Goal: Task Accomplishment & Management: Use online tool/utility

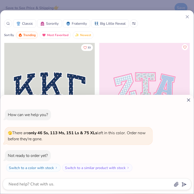
click at [188, 99] on icon at bounding box center [188, 99] width 5 height 5
type textarea "x"
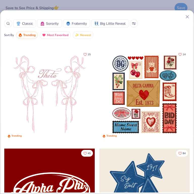
scroll to position [95, 0]
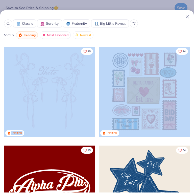
drag, startPoint x: 129, startPoint y: 100, endPoint x: 62, endPoint y: 92, distance: 67.2
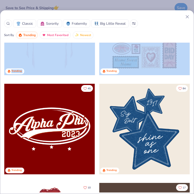
scroll to position [159, 0]
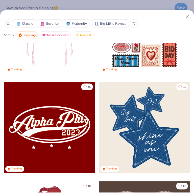
click at [27, 177] on div "45 Trending" at bounding box center [49, 131] width 91 height 99
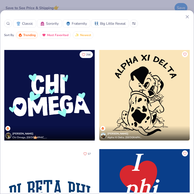
scroll to position [1902, 0]
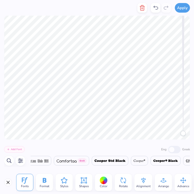
scroll to position [0, 2592]
type textarea "WSU"
type textarea "Nursing"
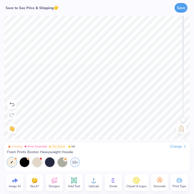
click at [55, 182] on icon at bounding box center [54, 181] width 6 height 6
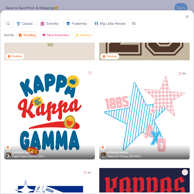
scroll to position [1621, 0]
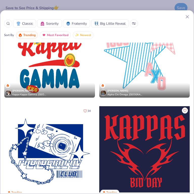
click at [51, 24] on span "Sorority" at bounding box center [52, 23] width 13 height 5
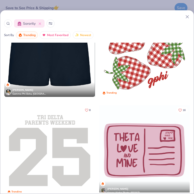
scroll to position [2253, 0]
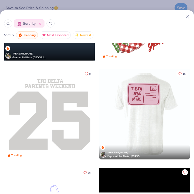
click at [118, 106] on div at bounding box center [145, 114] width 272 height 91
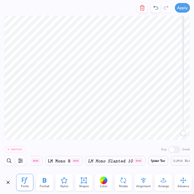
scroll to position [0, 6359]
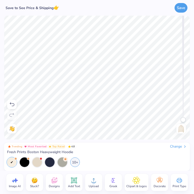
click at [14, 105] on icon at bounding box center [12, 104] width 6 height 6
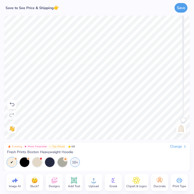
click at [14, 105] on icon at bounding box center [12, 104] width 6 height 6
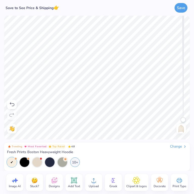
click at [14, 105] on icon at bounding box center [12, 104] width 6 height 6
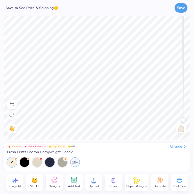
click at [14, 105] on icon at bounding box center [12, 104] width 6 height 6
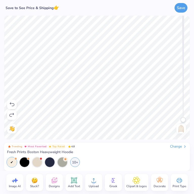
click at [14, 105] on icon at bounding box center [12, 104] width 6 height 6
click at [58, 181] on div "Designs" at bounding box center [54, 182] width 17 height 17
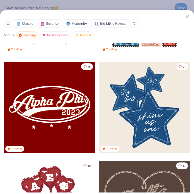
scroll to position [280, 0]
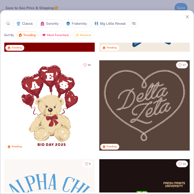
click at [27, 35] on span "Trending" at bounding box center [29, 35] width 12 height 6
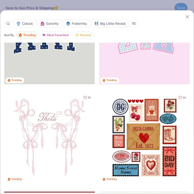
scroll to position [0, 0]
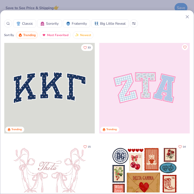
click at [59, 35] on span "Most Favorited" at bounding box center [57, 35] width 21 height 6
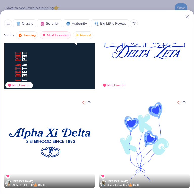
scroll to position [339, 0]
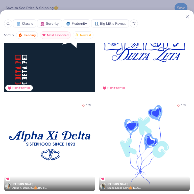
click at [121, 126] on div at bounding box center [144, 145] width 90 height 91
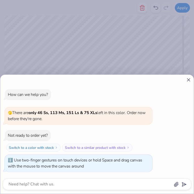
click at [183, 131] on body "Apply Color Rotate Alignment Arrange Advance Trending Most Favorited Top Rated …" at bounding box center [97, 97] width 194 height 194
click at [188, 81] on icon at bounding box center [188, 79] width 5 height 5
type textarea "x"
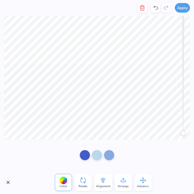
drag, startPoint x: 181, startPoint y: 130, endPoint x: 177, endPoint y: 143, distance: 13.9
click at [177, 143] on div "Apply Color Rotate Alignment Arrange Advance Trending Most Favorited Top Rated …" at bounding box center [97, 97] width 194 height 194
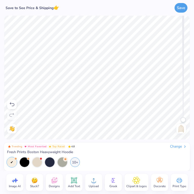
click at [13, 104] on icon at bounding box center [12, 104] width 6 height 6
click at [51, 183] on icon at bounding box center [54, 181] width 8 height 8
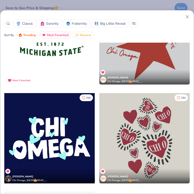
scroll to position [36, 0]
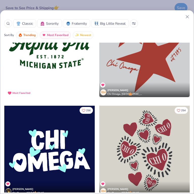
click at [120, 147] on div at bounding box center [144, 151] width 90 height 91
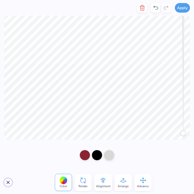
click at [7, 180] on button "Close" at bounding box center [8, 182] width 8 height 8
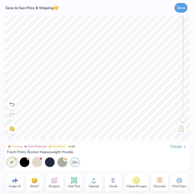
click at [52, 182] on icon at bounding box center [54, 181] width 5 height 4
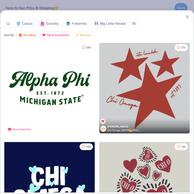
click at [89, 35] on span "Newest" at bounding box center [85, 35] width 11 height 6
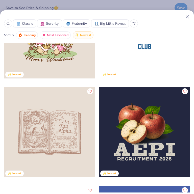
scroll to position [453, 0]
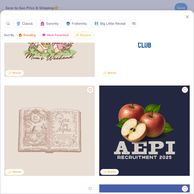
click at [9, 25] on icon at bounding box center [8, 24] width 4 height 4
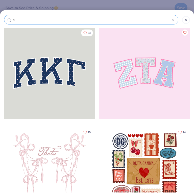
type input "nu"
type input "nur"
type input "nurs"
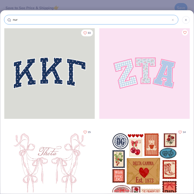
type input "nurs"
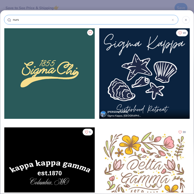
type input "nursi"
type input "nursin"
type input "nursing"
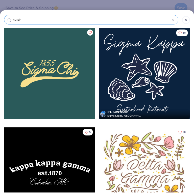
type input "nursing"
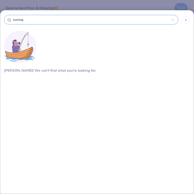
type input "nursing"
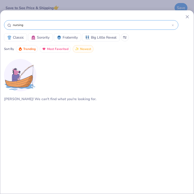
drag, startPoint x: 31, startPoint y: 23, endPoint x: -8, endPoint y: 23, distance: 38.9
click at [0, 23] on html "Save to See Price & Shipping 👉 Save Image AI Stuck? Designs Add Text Upload Gre…" at bounding box center [97, 97] width 194 height 194
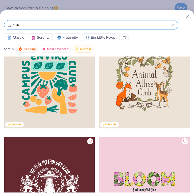
scroll to position [2269, 0]
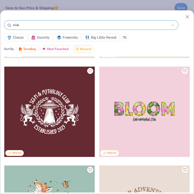
drag, startPoint x: 38, startPoint y: 21, endPoint x: -8, endPoint y: 20, distance: 46.7
click at [0, 20] on html "Save to See Price & Shipping 👉 Save Image AI Stuck? Designs Add Text Upload Gre…" at bounding box center [97, 97] width 194 height 194
drag, startPoint x: 21, startPoint y: 25, endPoint x: -8, endPoint y: 22, distance: 29.6
click at [0, 22] on html "Save to See Price & Shipping 👉 Save Image AI Stuck? Designs Add Text Upload Gre…" at bounding box center [97, 97] width 194 height 194
type input "medical"
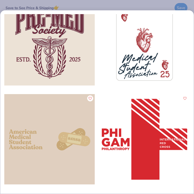
scroll to position [0, 0]
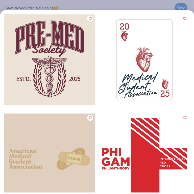
click at [130, 68] on div at bounding box center [144, 59] width 90 height 91
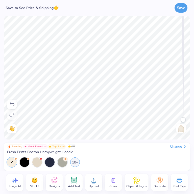
click at [53, 184] on icon at bounding box center [54, 181] width 8 height 8
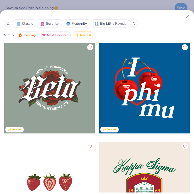
click at [29, 22] on span "Classic" at bounding box center [27, 23] width 11 height 5
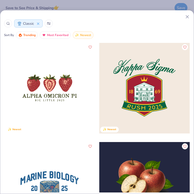
click at [42, 21] on button "Classic" at bounding box center [28, 23] width 29 height 8
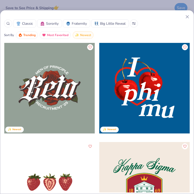
click at [42, 24] on img at bounding box center [42, 24] width 4 height 4
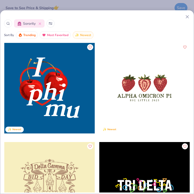
click at [59, 33] on span "Most Favorited" at bounding box center [57, 35] width 21 height 6
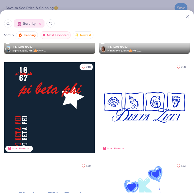
scroll to position [275, 0]
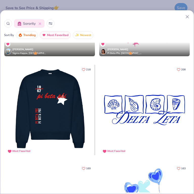
click at [64, 91] on div at bounding box center [50, 110] width 272 height 91
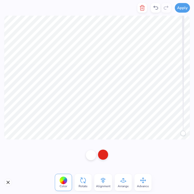
click at [107, 156] on div at bounding box center [103, 155] width 10 height 10
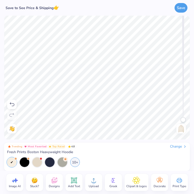
click at [182, 129] on img at bounding box center [181, 129] width 8 height 8
click at [179, 125] on img at bounding box center [181, 129] width 8 height 8
click at [182, 130] on img at bounding box center [181, 129] width 8 height 8
click at [59, 185] on span "Designs" at bounding box center [54, 186] width 11 height 4
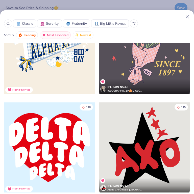
scroll to position [833, 0]
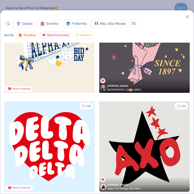
click at [132, 5] on div "Classic Sorority Fraternity Big Little Reveal Sort By Trending Most Favorited N…" at bounding box center [97, 97] width 194 height 194
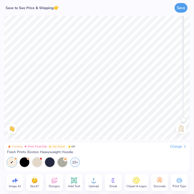
click at [184, 120] on div "Accessibility label" at bounding box center [183, 119] width 5 height 5
click at [179, 133] on img at bounding box center [181, 129] width 8 height 8
click at [56, 186] on span "Designs" at bounding box center [54, 186] width 11 height 4
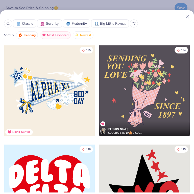
scroll to position [769, 0]
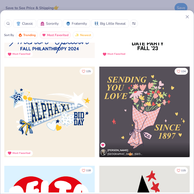
click at [72, 118] on div at bounding box center [49, 112] width 90 height 91
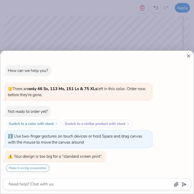
click at [126, 101] on body "Apply Color Rotate Alignment Arrange Advance Trending Most Favorited Top Rated …" at bounding box center [97, 97] width 194 height 194
click at [188, 55] on line at bounding box center [188, 56] width 3 height 3
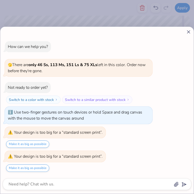
click at [114, 94] on body "Apply Color Rotate Alignment Arrange Advance Trending Most Favorited Top Rated …" at bounding box center [97, 97] width 194 height 194
click at [151, 29] on div "How can we help you? 🫣 There are only 46 Ss, 113 Ms, 151 Ls & 75 XLs left in th…" at bounding box center [96, 110] width 193 height 167
click at [144, 8] on div "How can we help you? 🫣 There are only 46 Ss, 113 Ms, 151 Ls & 75 XLs left in th…" at bounding box center [97, 97] width 194 height 194
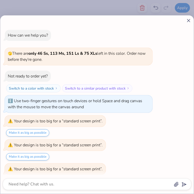
scroll to position [13, 0]
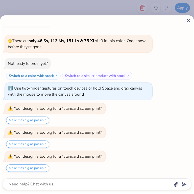
click at [115, 90] on body "Apply Color Rotate Alignment Arrange Advance Trending Most Favorited Top Rated …" at bounding box center [97, 97] width 194 height 194
click at [189, 21] on line at bounding box center [188, 20] width 3 height 3
type textarea "x"
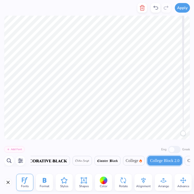
scroll to position [0, 2292]
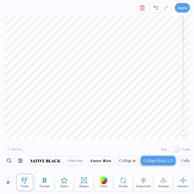
type textarea "X"
type textarea "nursing"
click at [44, 150] on div "Add Font Eng Greek" at bounding box center [97, 149] width 186 height 8
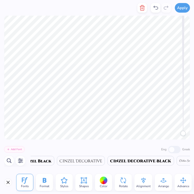
type textarea "w"
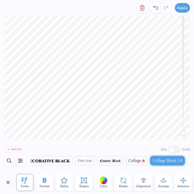
scroll to position [0, 2292]
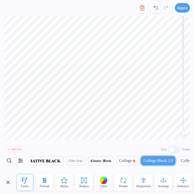
type textarea "a"
type textarea "s u"
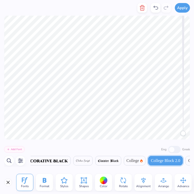
scroll to position [0, 2292]
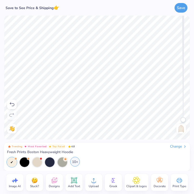
click at [75, 164] on div "10+" at bounding box center [75, 162] width 10 height 10
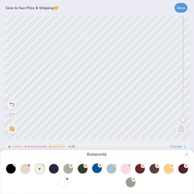
click at [100, 168] on div at bounding box center [97, 169] width 10 height 10
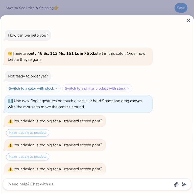
scroll to position [61, 0]
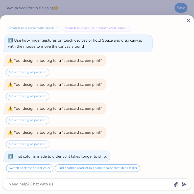
click at [190, 21] on icon at bounding box center [188, 20] width 5 height 5
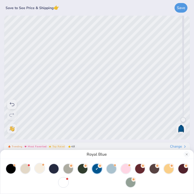
click at [39, 169] on div at bounding box center [40, 169] width 10 height 10
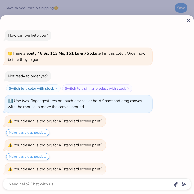
scroll to position [156, 0]
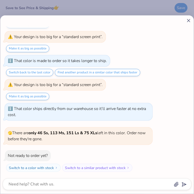
click at [190, 19] on line at bounding box center [188, 20] width 3 height 3
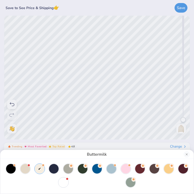
click at [164, 117] on div "Buttermilk" at bounding box center [97, 97] width 194 height 194
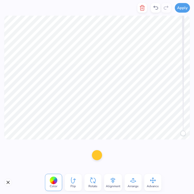
click at [55, 184] on span "Color" at bounding box center [54, 186] width 8 height 4
click at [95, 158] on div at bounding box center [97, 155] width 10 height 10
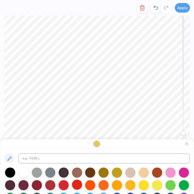
click at [76, 188] on div at bounding box center [77, 185] width 10 height 10
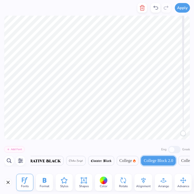
scroll to position [0, 2292]
click at [103, 182] on div at bounding box center [104, 181] width 8 height 8
click at [103, 179] on div at bounding box center [104, 181] width 8 height 8
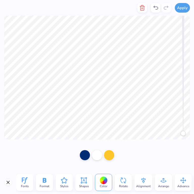
click at [106, 185] on span "Color" at bounding box center [104, 186] width 8 height 4
click at [86, 156] on div at bounding box center [85, 155] width 10 height 10
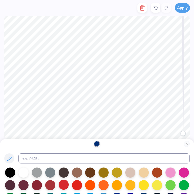
click at [62, 186] on div at bounding box center [64, 185] width 10 height 10
click at [106, 144] on div at bounding box center [96, 143] width 193 height 9
click at [48, 186] on div at bounding box center [50, 185] width 10 height 10
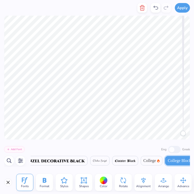
scroll to position [0, 0]
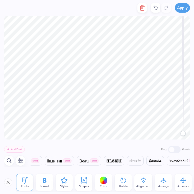
click at [101, 183] on div at bounding box center [104, 181] width 8 height 8
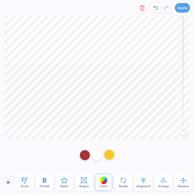
click at [110, 157] on div at bounding box center [109, 155] width 10 height 10
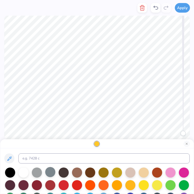
click at [49, 173] on div at bounding box center [50, 172] width 10 height 10
click at [65, 172] on div at bounding box center [64, 172] width 10 height 10
click at [82, 139] on div at bounding box center [96, 143] width 193 height 9
click at [69, 144] on div at bounding box center [96, 143] width 193 height 9
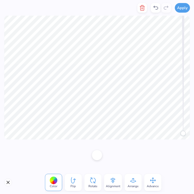
click at [51, 189] on div "Color" at bounding box center [53, 182] width 17 height 17
click at [47, 180] on div "Color" at bounding box center [53, 182] width 17 height 17
click at [52, 186] on span "Color" at bounding box center [54, 186] width 8 height 4
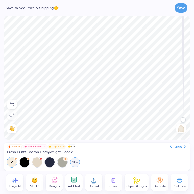
click at [97, 158] on div "10+" at bounding box center [97, 163] width 180 height 10
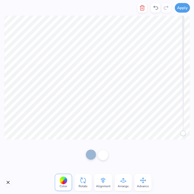
click at [92, 157] on div at bounding box center [91, 155] width 10 height 10
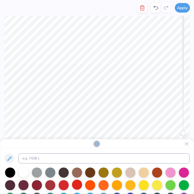
click at [76, 183] on div at bounding box center [77, 185] width 10 height 10
click at [65, 188] on div at bounding box center [64, 185] width 10 height 10
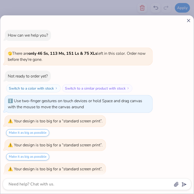
scroll to position [190, 0]
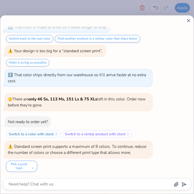
click at [187, 18] on icon at bounding box center [188, 20] width 5 height 5
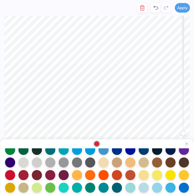
scroll to position [47, 0]
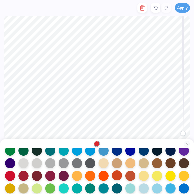
click at [113, 176] on div at bounding box center [117, 175] width 10 height 10
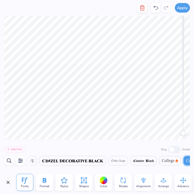
scroll to position [0, 2292]
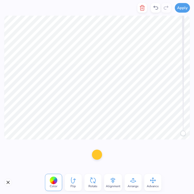
click at [98, 153] on div at bounding box center [97, 155] width 10 height 10
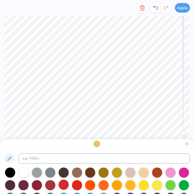
click at [63, 184] on div at bounding box center [64, 185] width 10 height 10
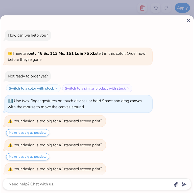
scroll to position [224, 0]
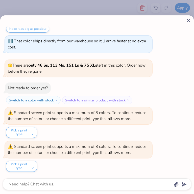
click at [189, 21] on line at bounding box center [188, 20] width 3 height 3
type textarea "x"
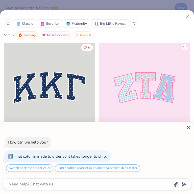
click at [189, 127] on icon at bounding box center [188, 127] width 5 height 5
type textarea "x"
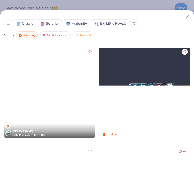
scroll to position [4554, 0]
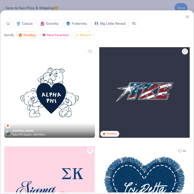
click at [77, 93] on div at bounding box center [49, 92] width 90 height 91
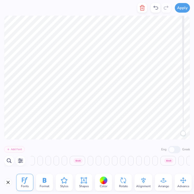
scroll to position [0, 428]
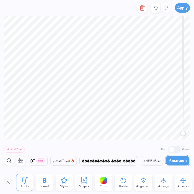
type textarea "u"
type textarea "n"
type textarea "N"
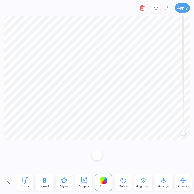
type textarea "L"
type textarea "U"
type textarea "R"
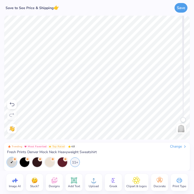
click at [16, 105] on div at bounding box center [12, 105] width 10 height 10
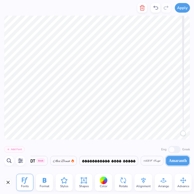
type textarea "S"
type textarea "I"
type textarea "N"
type textarea "G"
type textarea "WSU"
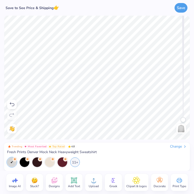
click at [156, 184] on icon at bounding box center [160, 181] width 8 height 8
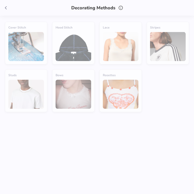
click at [6, 7] on polyline at bounding box center [5, 8] width 1 height 3
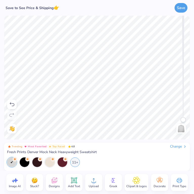
click at [137, 184] on icon at bounding box center [136, 181] width 7 height 8
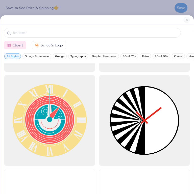
scroll to position [402, 0]
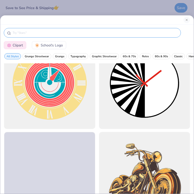
click at [80, 35] on input "text" at bounding box center [94, 32] width 165 height 5
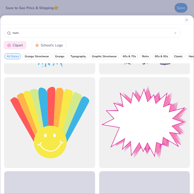
scroll to position [279, 0]
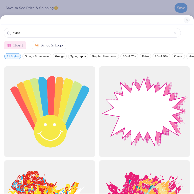
type input "nurse"
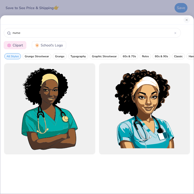
click at [61, 43] on span "School's Logo" at bounding box center [52, 45] width 22 height 5
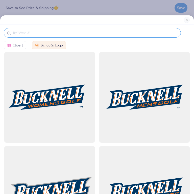
click at [55, 33] on input "text" at bounding box center [94, 32] width 165 height 5
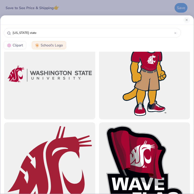
scroll to position [523, 0]
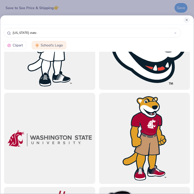
type input "[US_STATE] state"
click at [185, 20] on button "Close" at bounding box center [187, 20] width 6 height 6
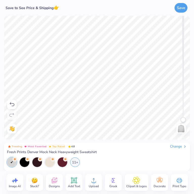
click at [51, 185] on span "Designs" at bounding box center [54, 186] width 11 height 4
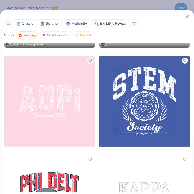
scroll to position [9558, 0]
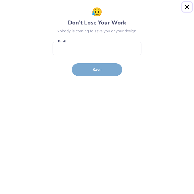
click at [186, 7] on button "Close" at bounding box center [187, 7] width 10 height 10
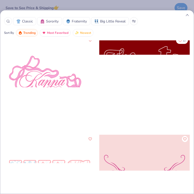
scroll to position [11592, 0]
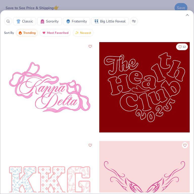
click at [134, 97] on div at bounding box center [144, 87] width 90 height 91
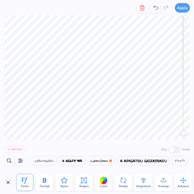
scroll to position [0, 0]
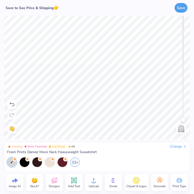
click at [57, 187] on span "Designs" at bounding box center [54, 186] width 11 height 4
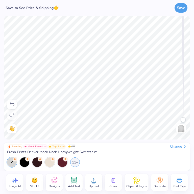
click at [57, 179] on icon at bounding box center [54, 181] width 8 height 8
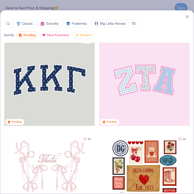
scroll to position [10, 0]
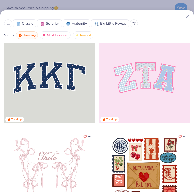
click at [186, 17] on icon at bounding box center [187, 16] width 5 height 5
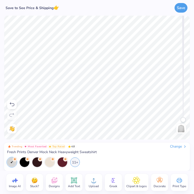
click at [74, 185] on span "Add Text" at bounding box center [74, 186] width 12 height 4
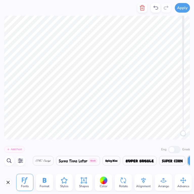
scroll to position [0, 8836]
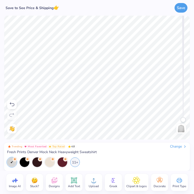
click at [51, 186] on span "Designs" at bounding box center [54, 186] width 11 height 4
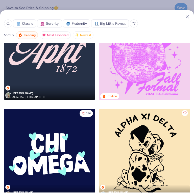
scroll to position [1944, 0]
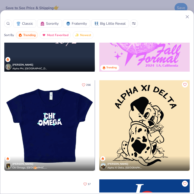
click at [54, 130] on div at bounding box center [49, 125] width 90 height 91
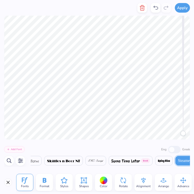
scroll to position [0, 8766]
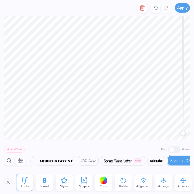
type textarea "WSU"
type textarea "NURSING"
click at [61, 185] on span "Styles" at bounding box center [64, 186] width 8 height 4
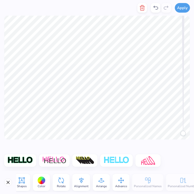
scroll to position [0, 72]
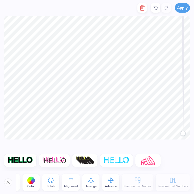
drag, startPoint x: 180, startPoint y: 142, endPoint x: 180, endPoint y: 145, distance: 2.8
click at [180, 145] on div at bounding box center [97, 155] width 194 height 31
click at [173, 158] on div at bounding box center [97, 155] width 194 height 31
click at [8, 182] on button "Close" at bounding box center [8, 182] width 8 height 8
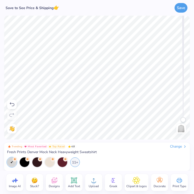
click at [162, 186] on span "Decorate" at bounding box center [159, 186] width 12 height 4
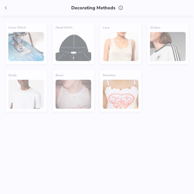
click at [16, 35] on div "Cover Stitch" at bounding box center [26, 43] width 42 height 43
click at [56, 37] on div "Hood Stitch" at bounding box center [73, 43] width 42 height 43
click at [91, 39] on div "Hood Stitch" at bounding box center [73, 43] width 42 height 43
click at [120, 50] on div "Lace" at bounding box center [120, 43] width 42 height 43
click at [10, 8] on div "Decorating Methods" at bounding box center [97, 8] width 194 height 16
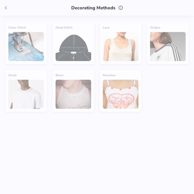
click at [7, 8] on icon at bounding box center [6, 8] width 6 height 6
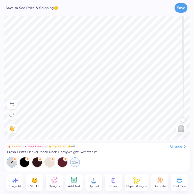
click at [139, 184] on icon at bounding box center [136, 181] width 7 height 8
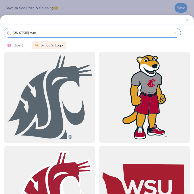
drag, startPoint x: 42, startPoint y: 33, endPoint x: 6, endPoint y: 31, distance: 36.4
click at [6, 31] on div "[US_STATE] state" at bounding box center [92, 33] width 177 height 10
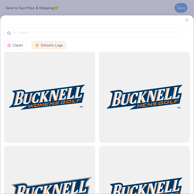
click at [17, 45] on span "Clipart" at bounding box center [18, 45] width 10 height 5
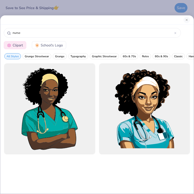
drag, startPoint x: 49, startPoint y: 34, endPoint x: -15, endPoint y: 31, distance: 64.2
click at [0, 31] on html "Save to See Price & Shipping 👉 Save Image AI Stuck? Designs Add Text Upload Gre…" at bounding box center [97, 97] width 194 height 194
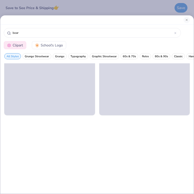
scroll to position [2179, 0]
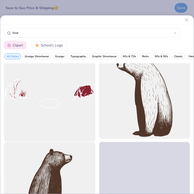
type input "bear"
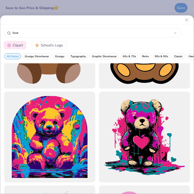
scroll to position [0, 0]
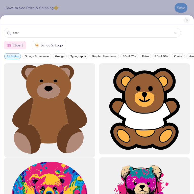
click at [56, 100] on div at bounding box center [49, 109] width 100 height 100
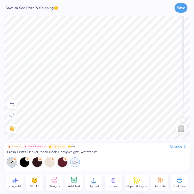
click at [28, 146] on span "Most Favorited" at bounding box center [37, 146] width 19 height 3
click at [12, 109] on div at bounding box center [12, 105] width 10 height 10
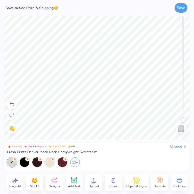
click at [12, 109] on div at bounding box center [12, 105] width 10 height 10
click at [12, 106] on icon at bounding box center [12, 104] width 6 height 6
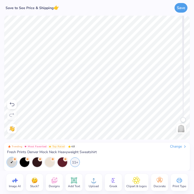
click at [12, 106] on icon at bounding box center [12, 104] width 6 height 6
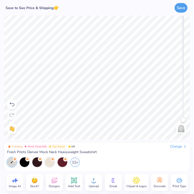
click at [12, 106] on icon at bounding box center [12, 104] width 6 height 6
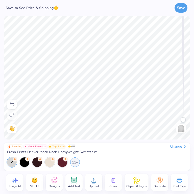
click at [12, 106] on icon at bounding box center [12, 104] width 6 height 6
click at [12, 103] on icon at bounding box center [12, 104] width 6 height 6
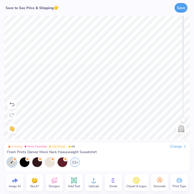
click at [10, 104] on icon at bounding box center [12, 104] width 6 height 6
click at [13, 114] on icon at bounding box center [12, 115] width 6 height 6
click at [139, 186] on span "Clipart & logos" at bounding box center [136, 186] width 20 height 4
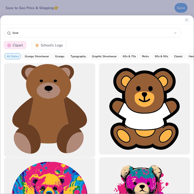
click at [68, 133] on div at bounding box center [49, 109] width 100 height 100
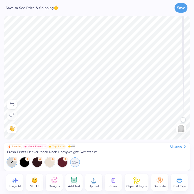
click at [142, 184] on div "Clipart & logos" at bounding box center [136, 182] width 24 height 17
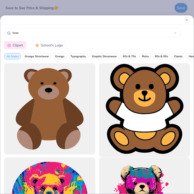
click at [130, 97] on div at bounding box center [144, 109] width 100 height 100
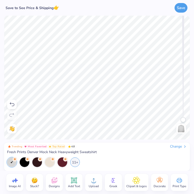
click at [49, 182] on div "Designs" at bounding box center [54, 182] width 17 height 17
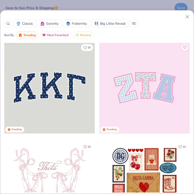
click at [57, 92] on div at bounding box center [49, 88] width 90 height 91
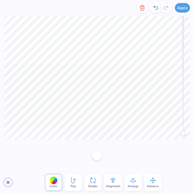
click at [7, 183] on button "Close" at bounding box center [8, 182] width 8 height 8
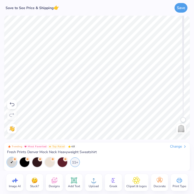
click at [113, 184] on icon at bounding box center [114, 181] width 8 height 8
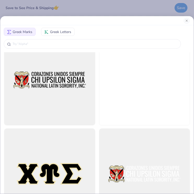
scroll to position [1092, 0]
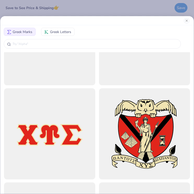
click at [55, 36] on div "Greek Marks Greek Letters" at bounding box center [96, 32] width 193 height 12
click at [55, 33] on span "Greek Letters" at bounding box center [60, 31] width 21 height 5
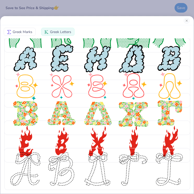
scroll to position [152, 0]
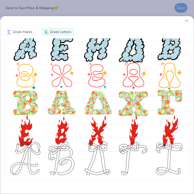
click at [126, 4] on div "Greek Marks Greek Letters" at bounding box center [97, 97] width 194 height 194
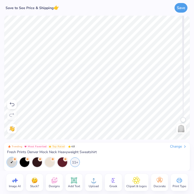
click at [54, 181] on icon at bounding box center [54, 181] width 8 height 8
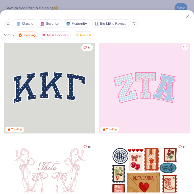
click at [65, 29] on div "Classic Sorority Fraternity Big Little Reveal Sort By Trending Most Favorited N…" at bounding box center [96, 26] width 193 height 25
click at [65, 34] on span "Most Favorited" at bounding box center [57, 35] width 21 height 6
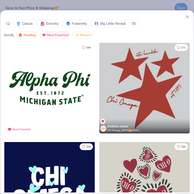
click at [35, 31] on button "Trending" at bounding box center [27, 35] width 22 height 8
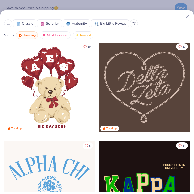
scroll to position [298, 0]
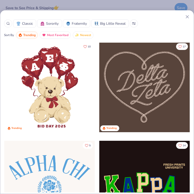
click at [57, 65] on div at bounding box center [49, 87] width 90 height 91
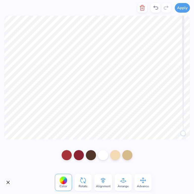
click at [133, 142] on div "Apply Color Rotate Alignment Arrange Advance Trending Most Favorited Top Rated …" at bounding box center [97, 97] width 194 height 194
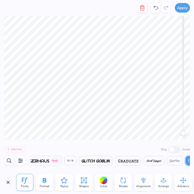
scroll to position [0, 4353]
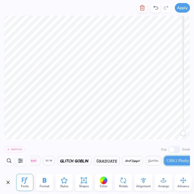
type textarea "W"
type textarea "w"
type textarea "E"
type textarea "s"
type textarea "u"
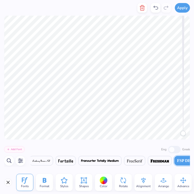
scroll to position [0, 4075]
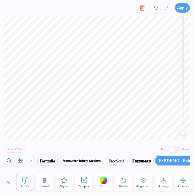
type textarea "B"
type textarea "n"
type textarea "NURSING"
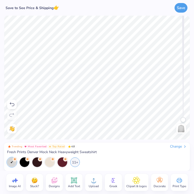
click at [10, 130] on img at bounding box center [12, 129] width 6 height 6
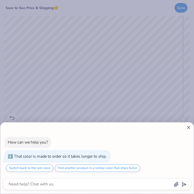
click at [40, 102] on div "How can we help you? That color is made to order so it takes longer to ship. Sw…" at bounding box center [97, 97] width 194 height 194
type textarea "x"
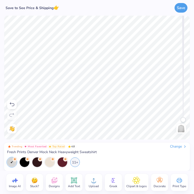
drag, startPoint x: 184, startPoint y: 119, endPoint x: 183, endPoint y: 143, distance: 24.5
click at [183, 143] on div "Save to See Price & Shipping 👉 Save Image AI Stuck? Designs Add Text Upload Gre…" at bounding box center [97, 97] width 194 height 194
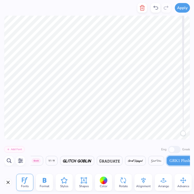
scroll to position [0, 4353]
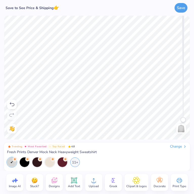
click at [161, 187] on span "Decorate" at bounding box center [159, 186] width 12 height 4
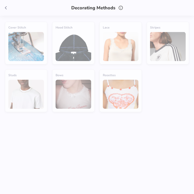
click at [5, 7] on icon at bounding box center [6, 8] width 6 height 6
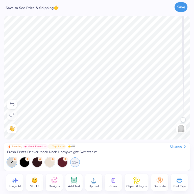
click at [180, 9] on button "Save" at bounding box center [180, 7] width 13 height 10
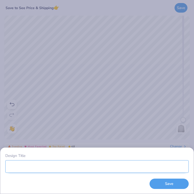
click at [159, 165] on input "Design Title" at bounding box center [96, 166] width 183 height 13
type input "n"
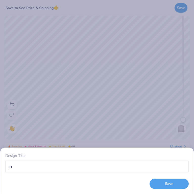
click at [181, 189] on div "Design Title n Save" at bounding box center [96, 171] width 193 height 46
click at [181, 188] on button "Save" at bounding box center [168, 184] width 39 height 10
